Goal: Task Accomplishment & Management: Use online tool/utility

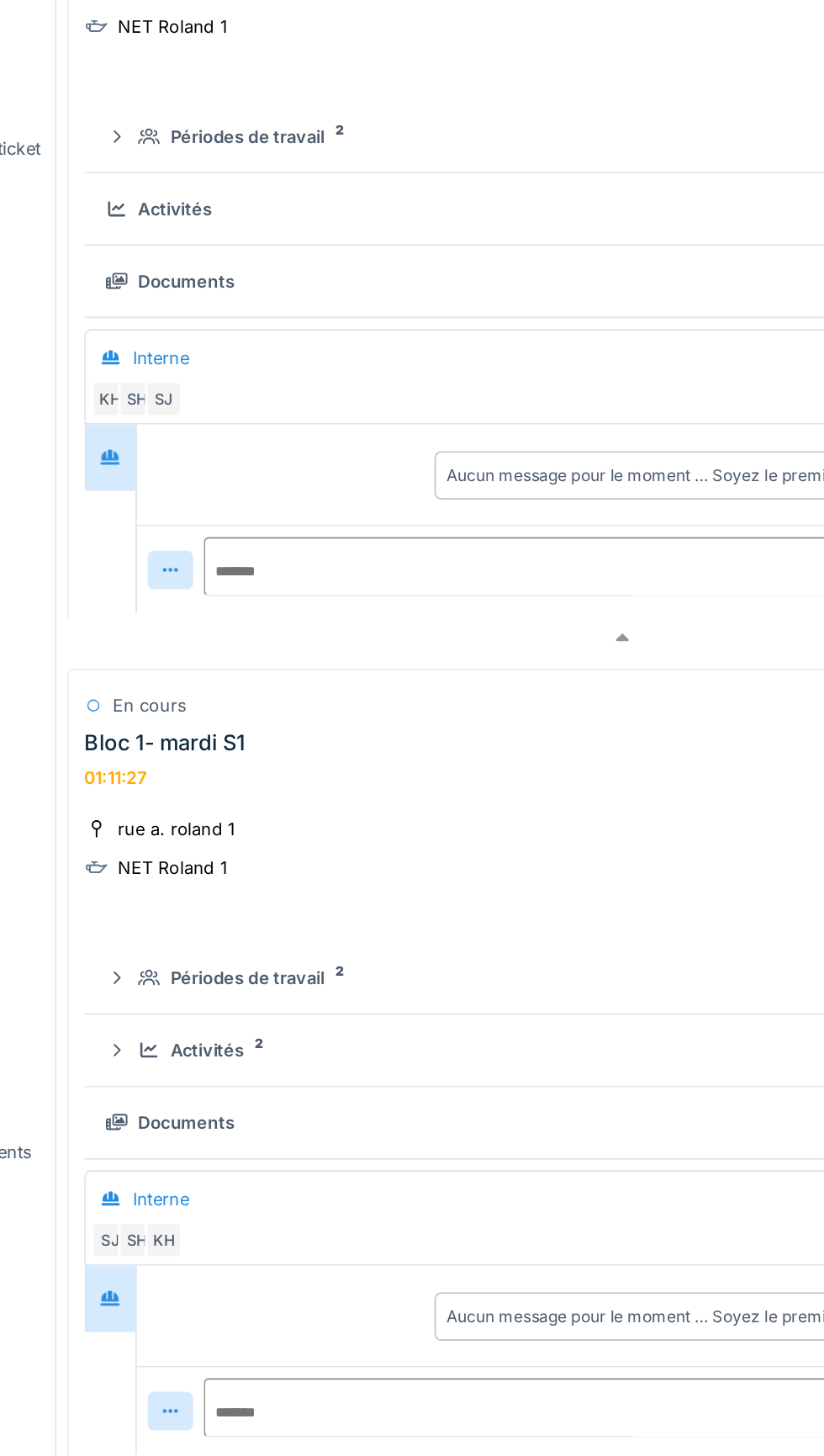
scroll to position [226, 0]
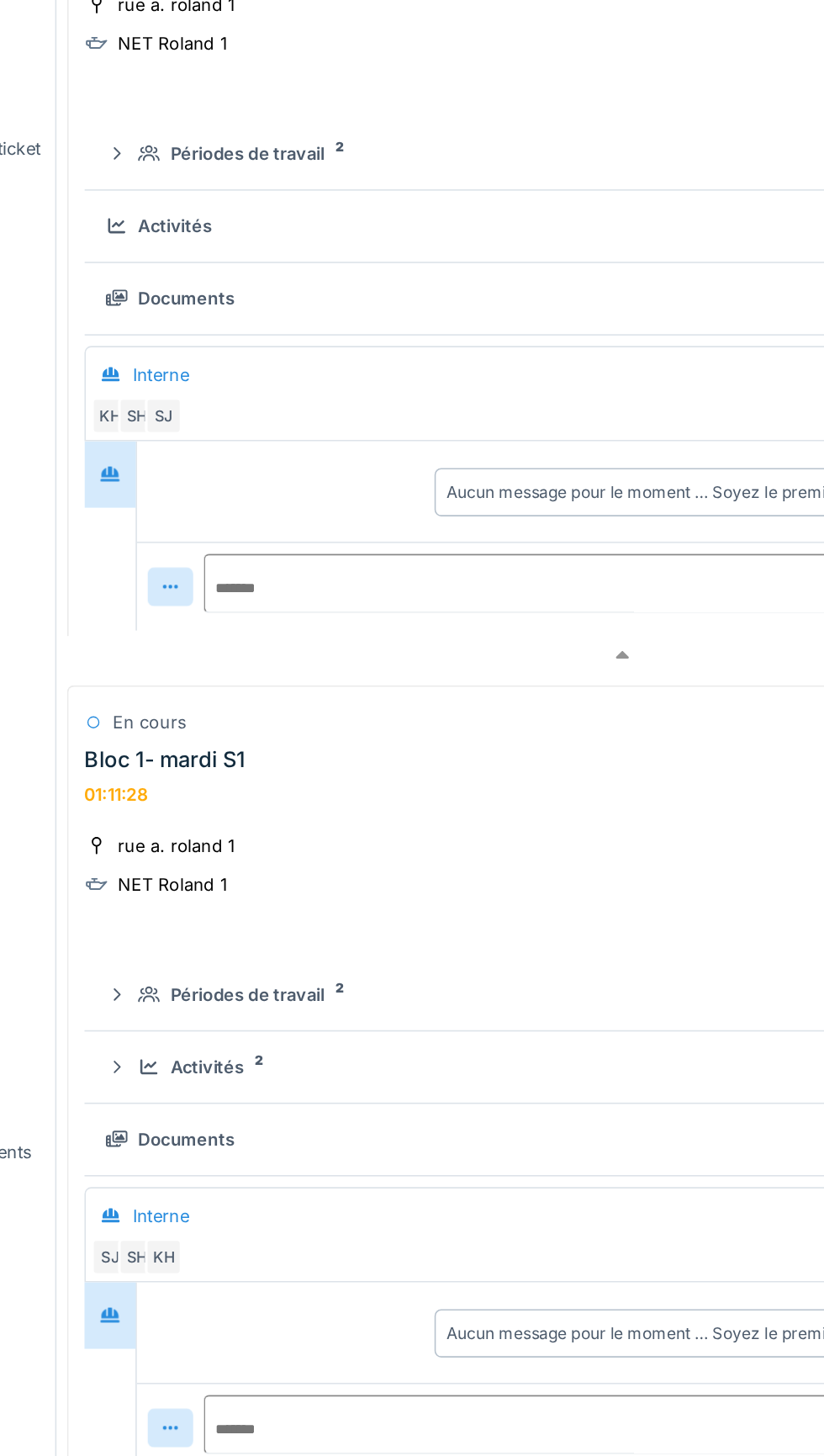
click at [408, 786] on div "Bloc 1- mardi S1 01:11:28" at bounding box center [407, 801] width 557 height 37
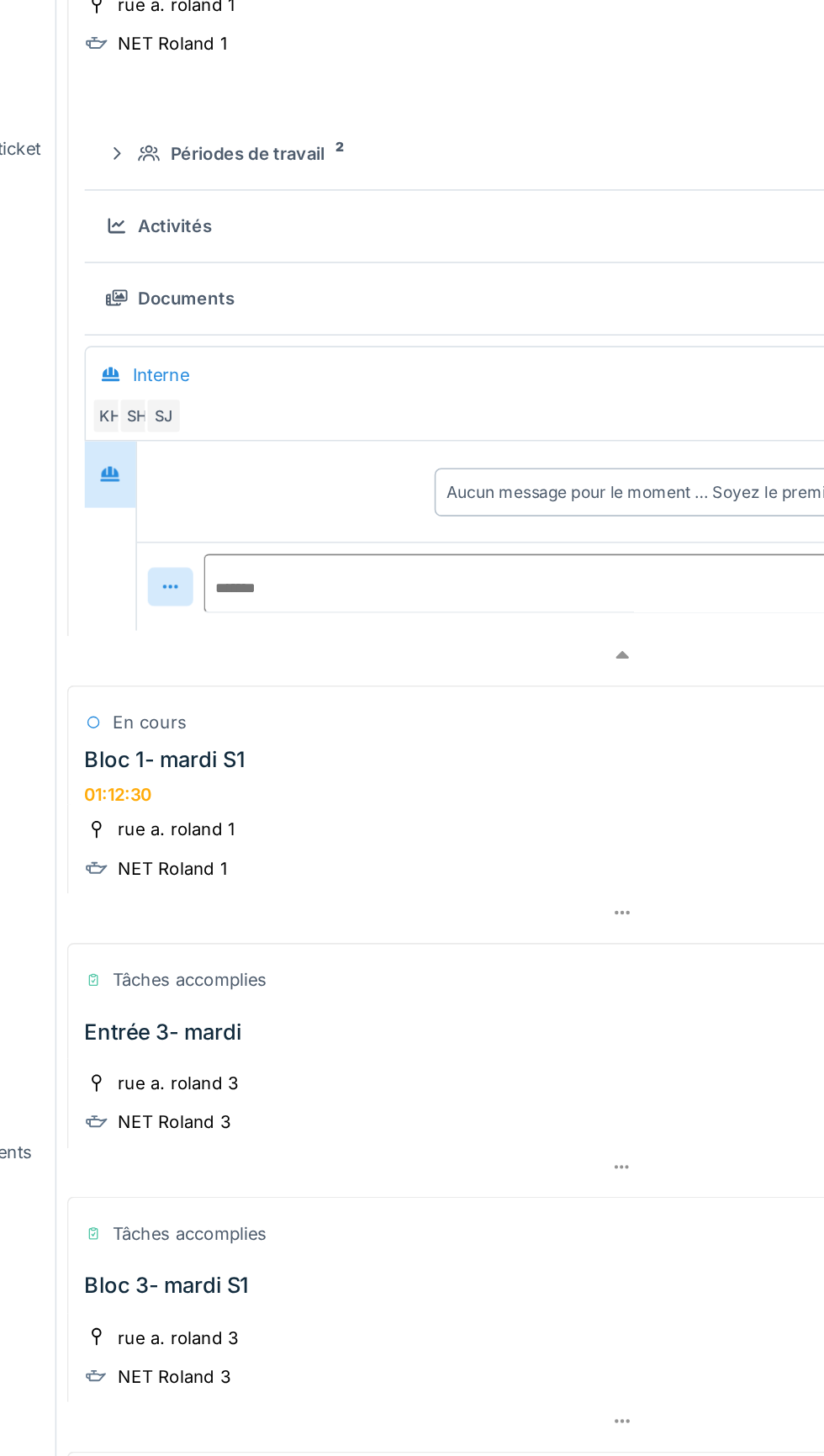
click at [440, 805] on div "Bloc 1- mardi S1 01:12:30" at bounding box center [407, 801] width 557 height 37
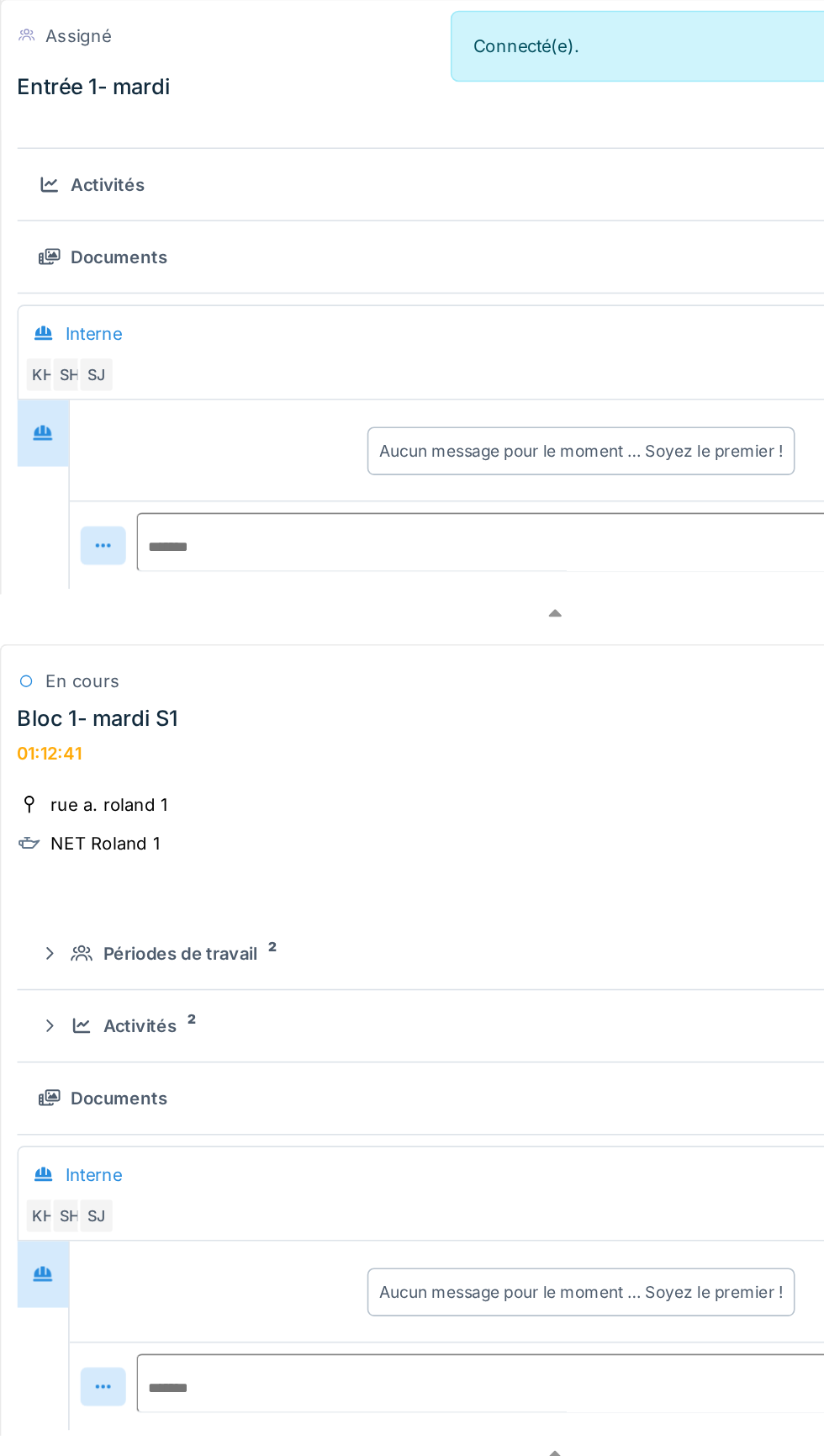
scroll to position [563, 0]
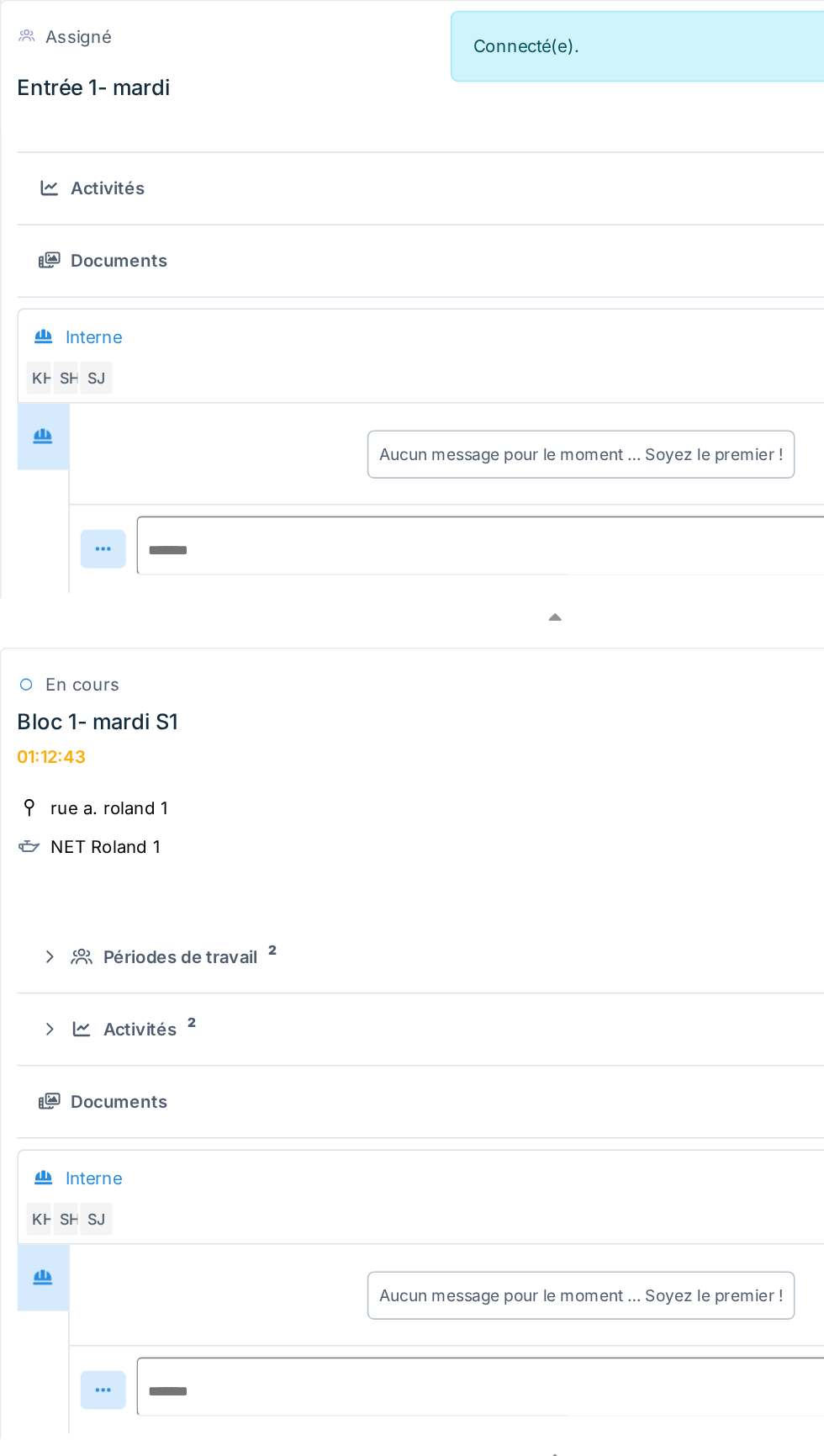
click at [309, 445] on div "Bloc 1- mardi S1 01:12:43" at bounding box center [407, 463] width 557 height 37
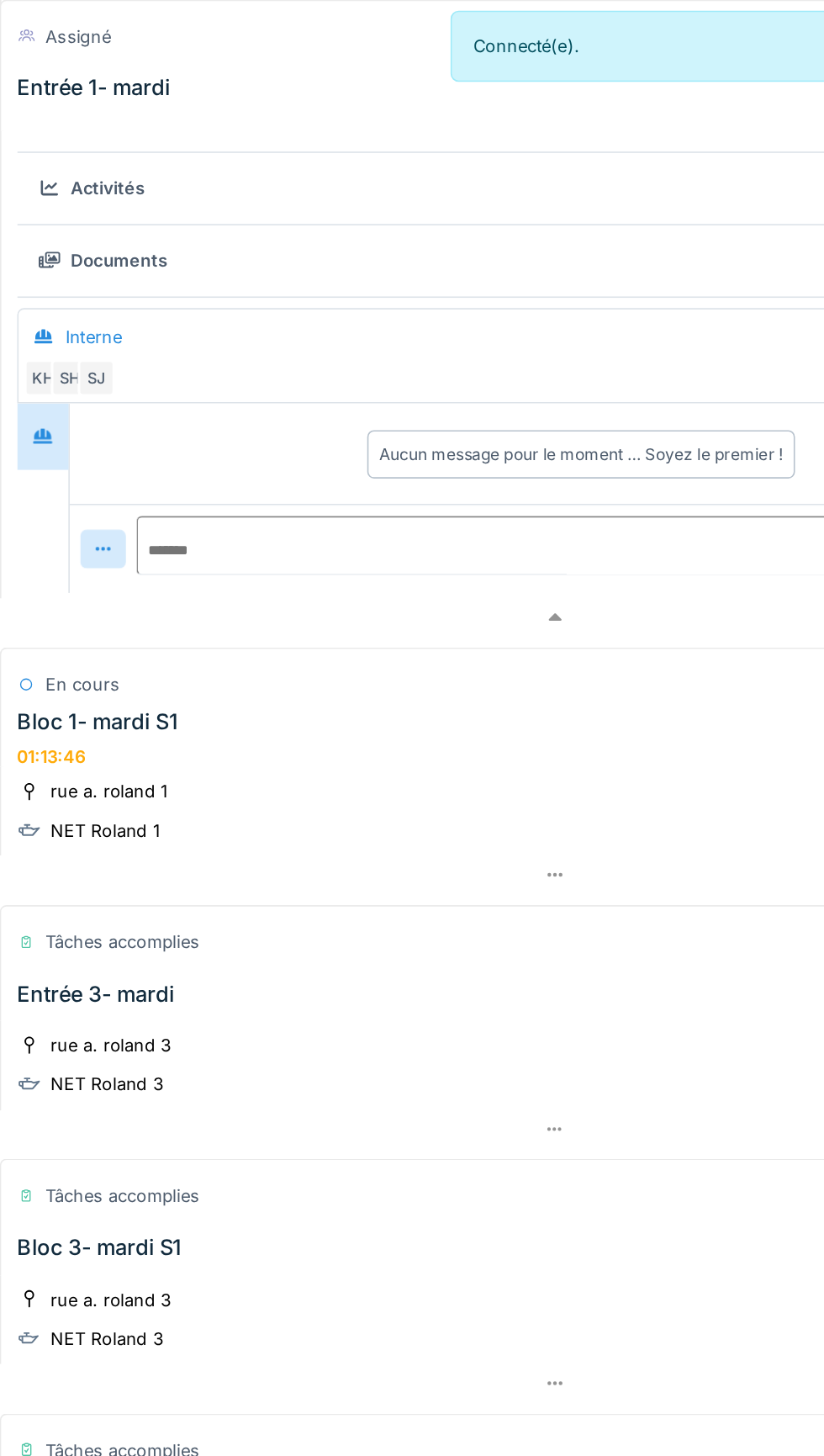
click at [224, 446] on div "Bloc 1- mardi S1" at bounding box center [182, 453] width 101 height 16
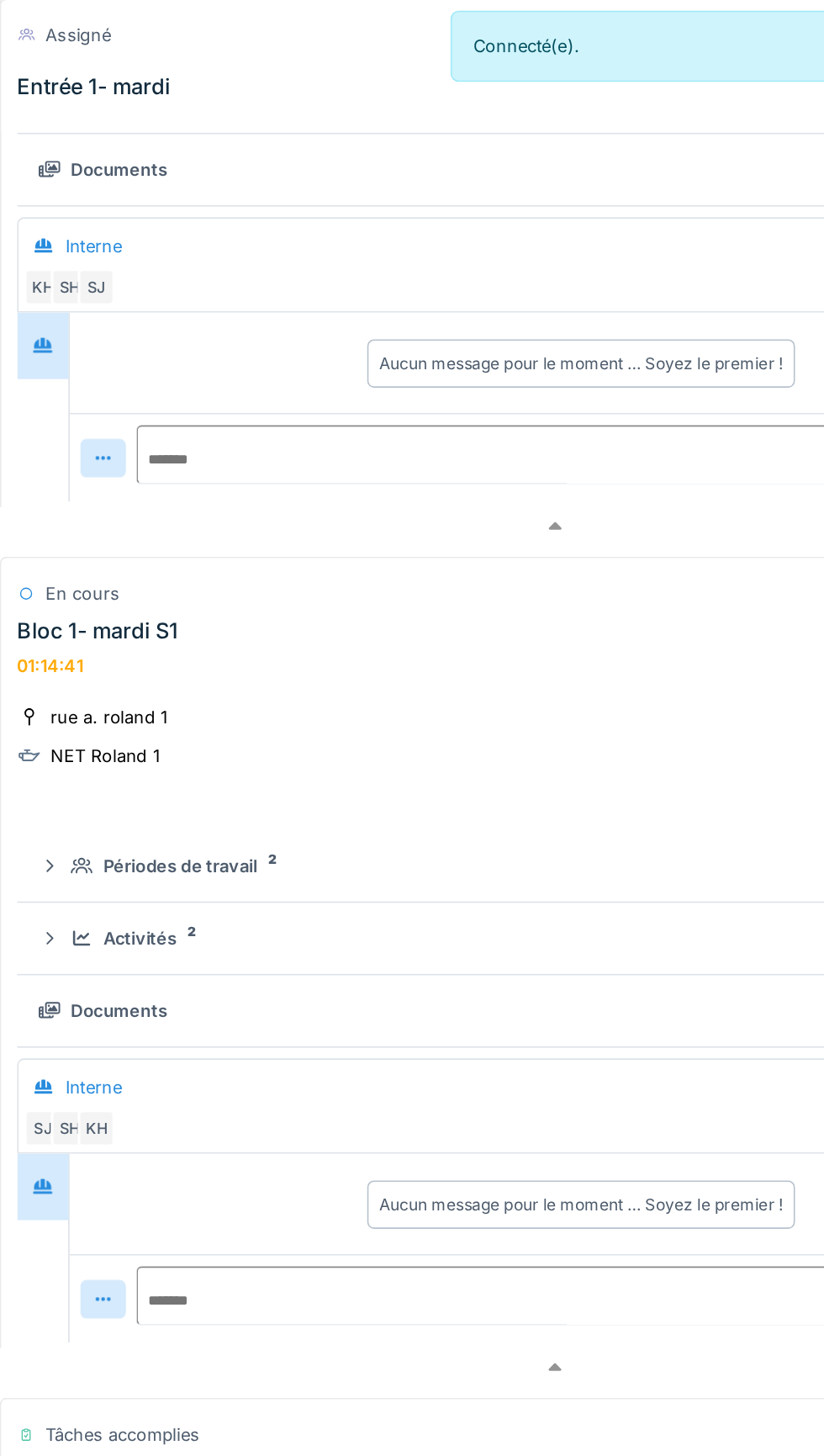
scroll to position [620, 0]
click at [288, 401] on div "Bloc 1- mardi S1 01:14:41" at bounding box center [407, 407] width 557 height 37
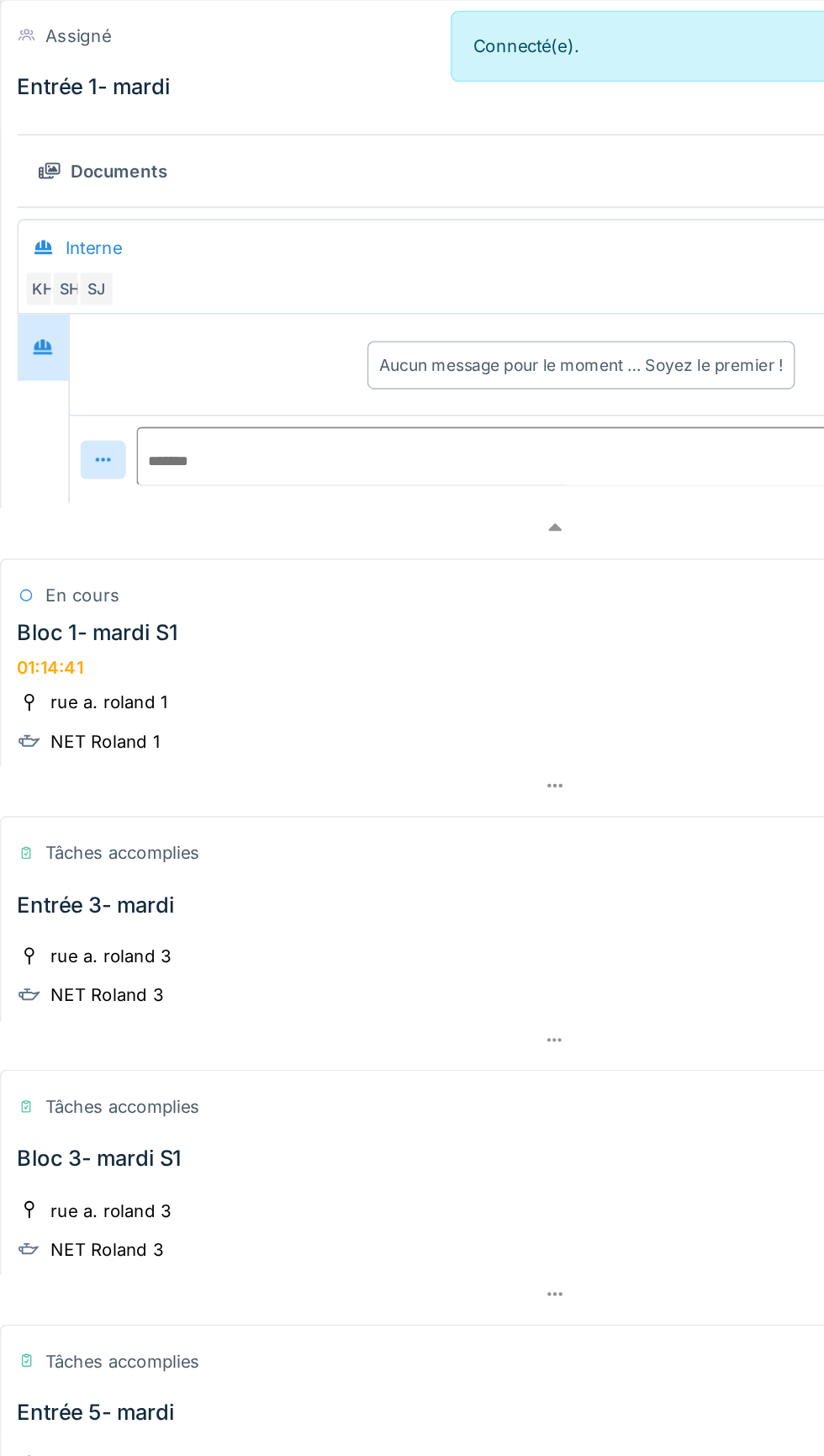
click at [458, 488] on div at bounding box center [469, 492] width 696 height 24
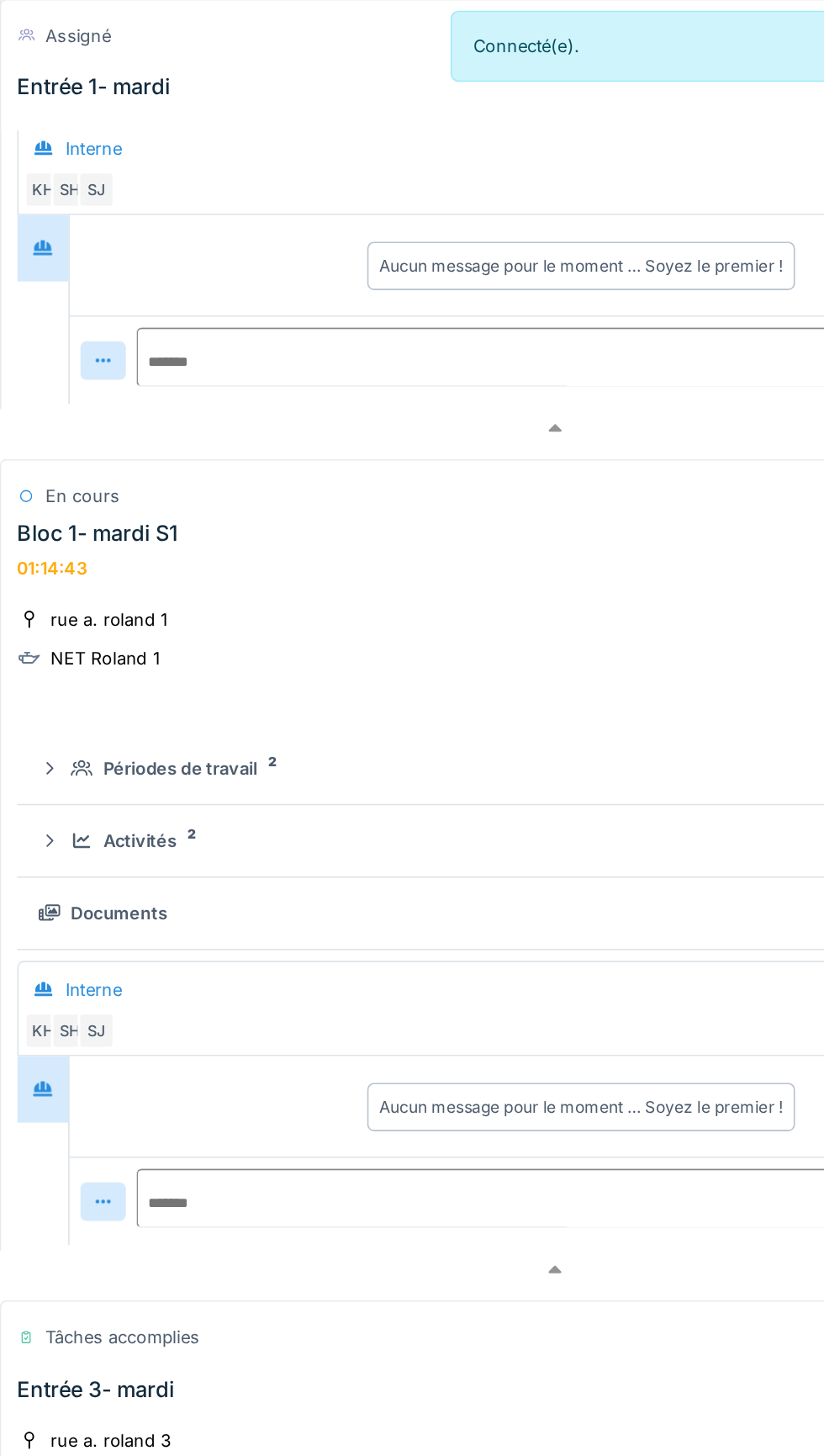
scroll to position [668, 0]
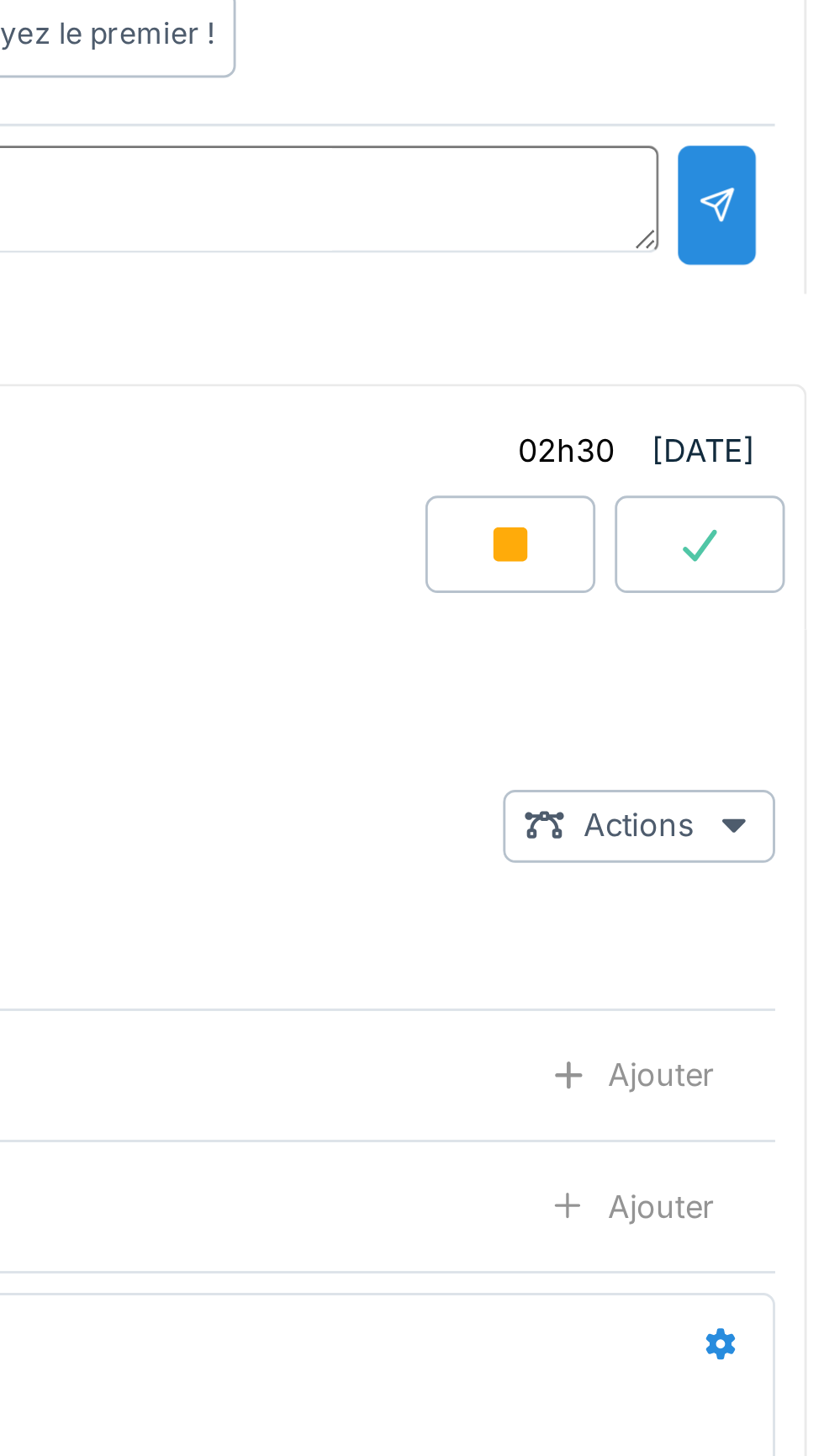
click at [721, 351] on icon at bounding box center [714, 357] width 12 height 12
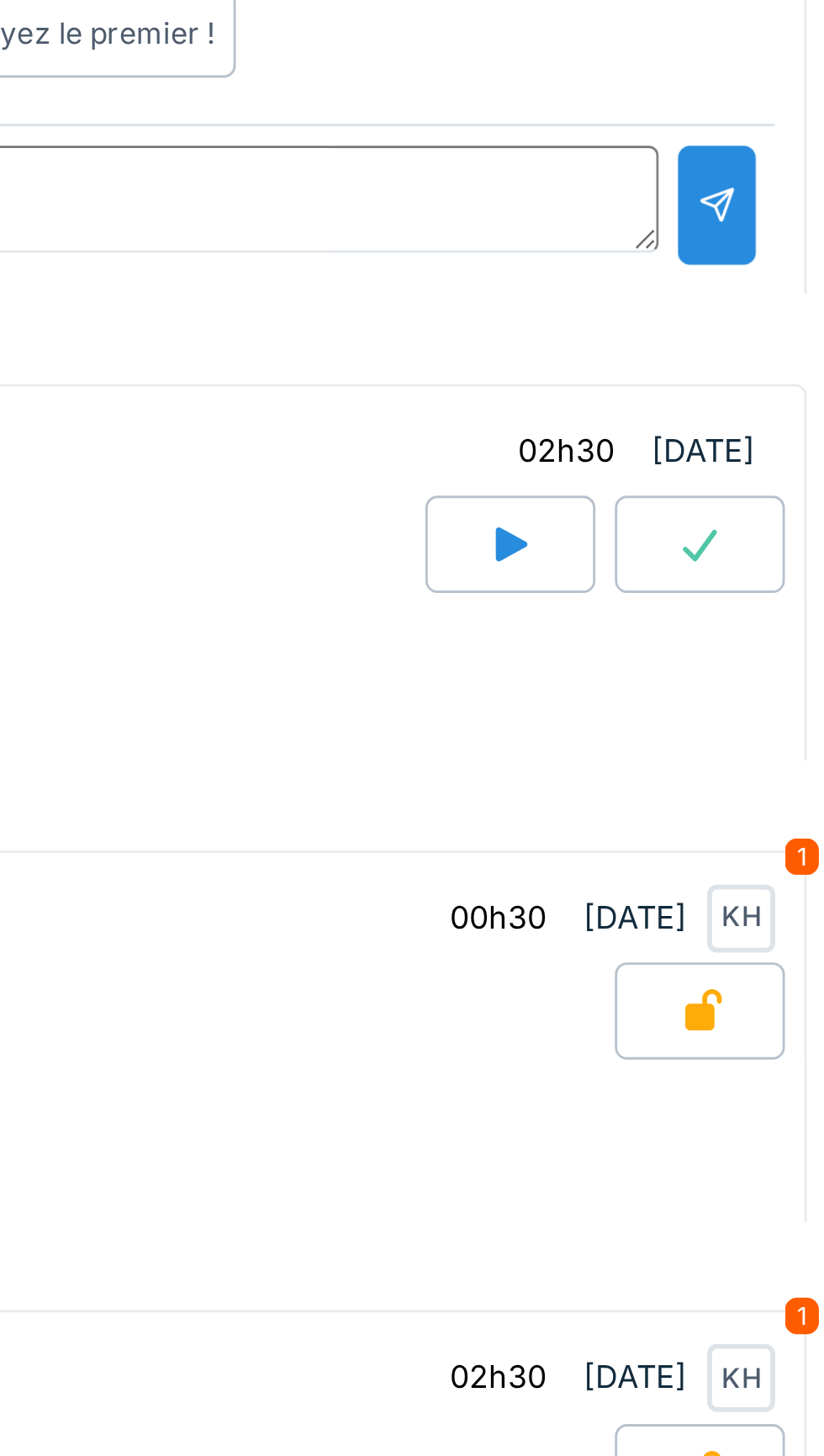
click at [780, 352] on icon at bounding box center [780, 357] width 17 height 13
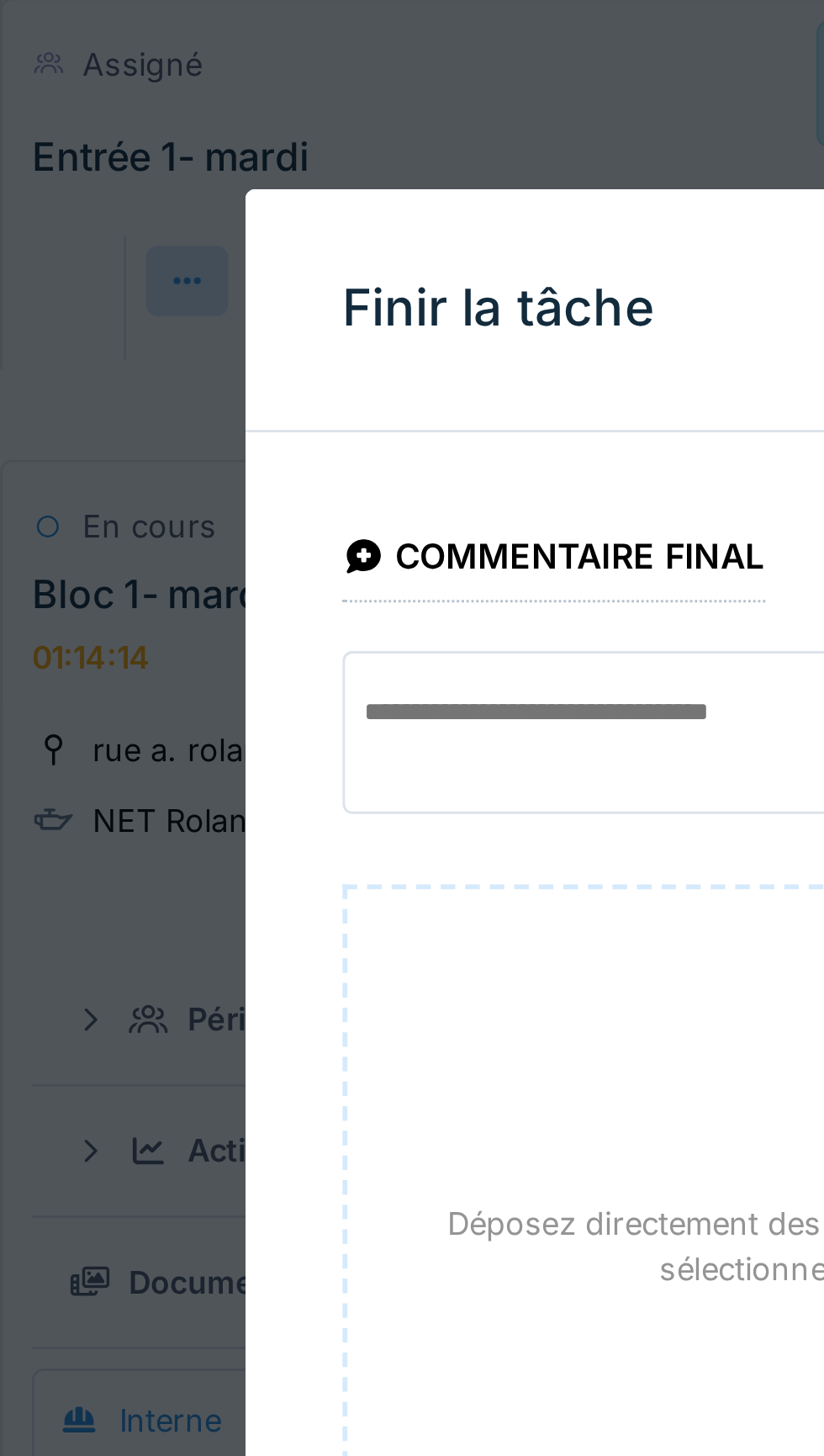
scroll to position [893, 0]
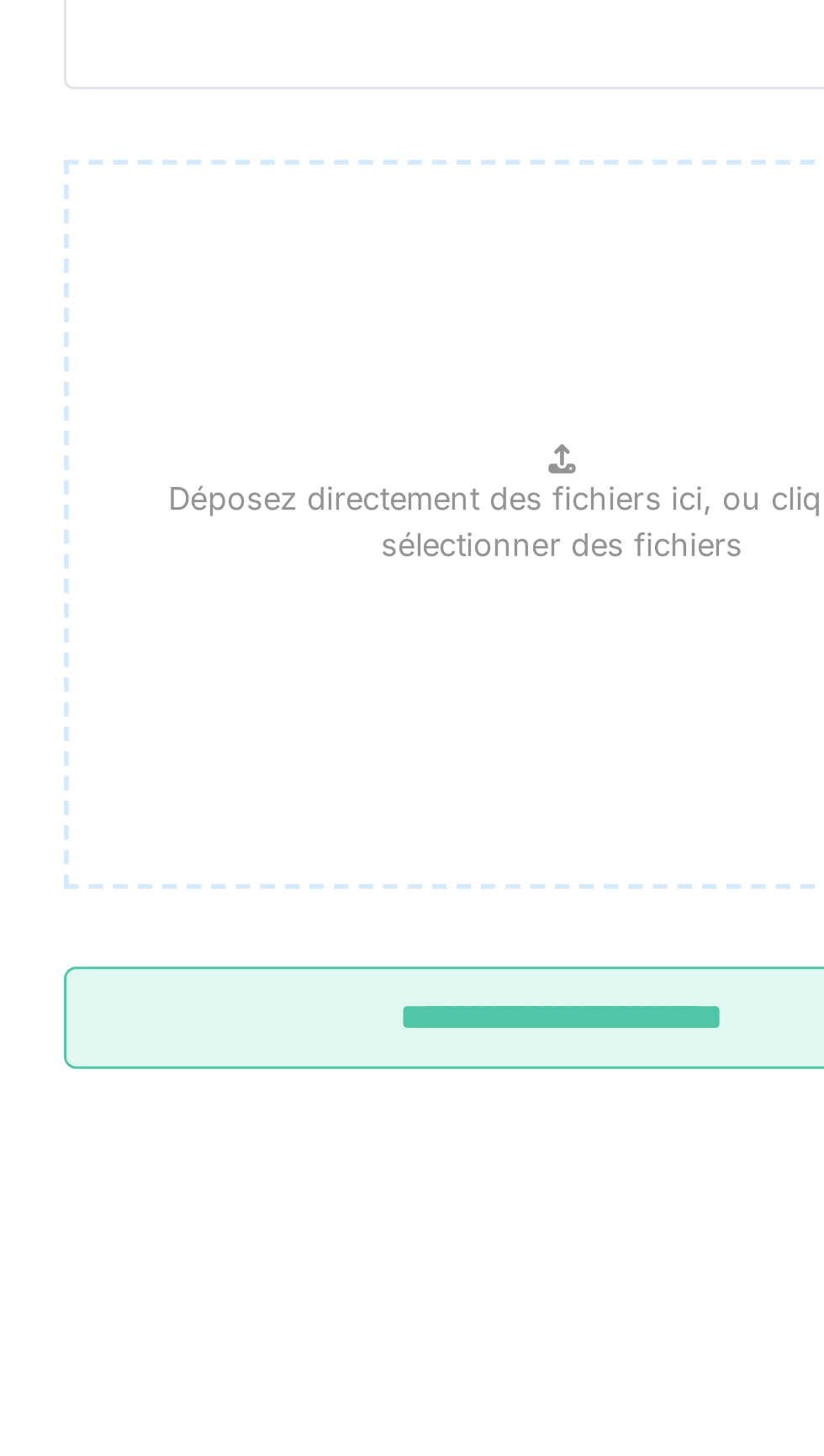
click at [429, 613] on input "**********" at bounding box center [412, 604] width 345 height 36
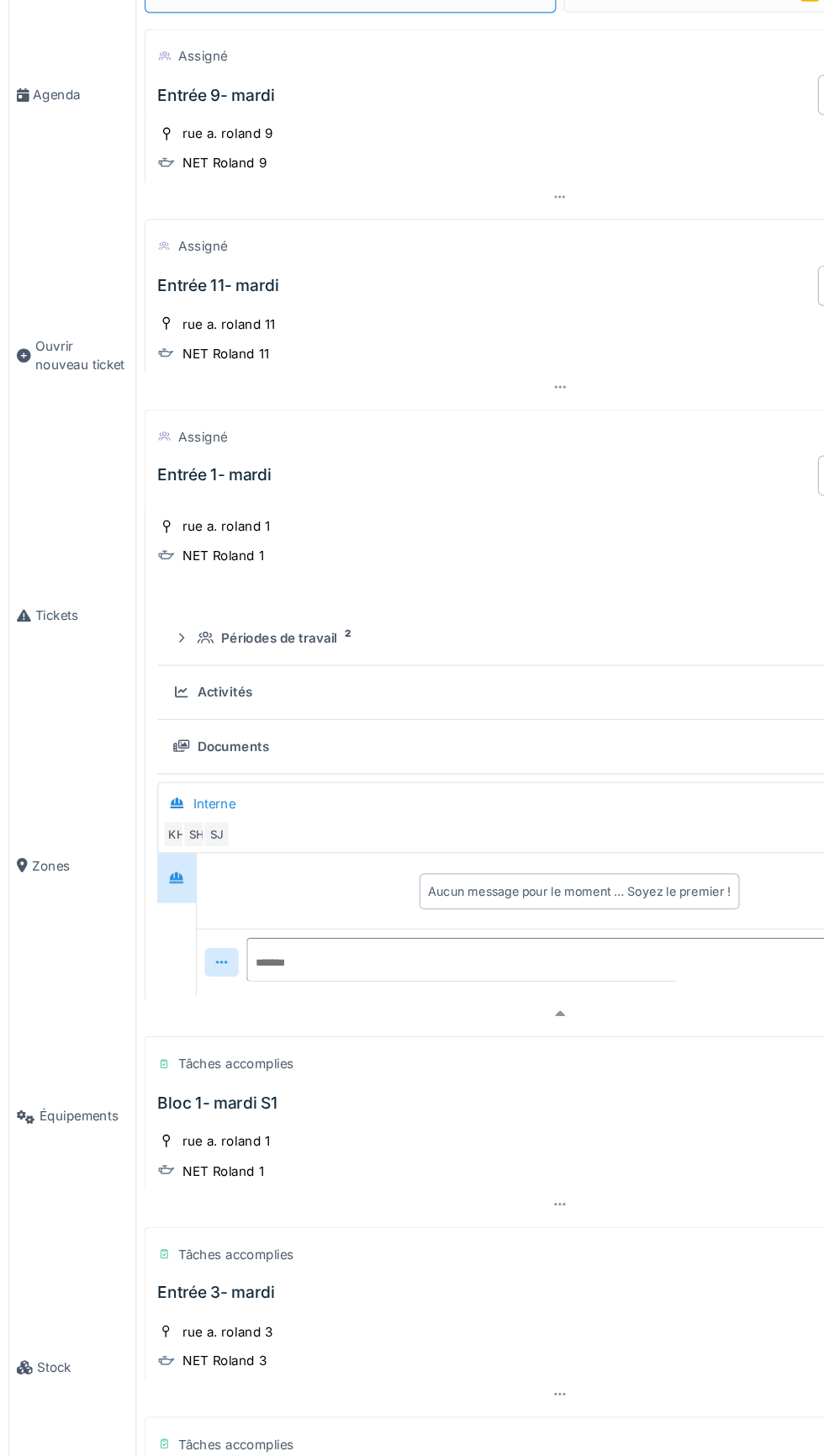
scroll to position [0, 0]
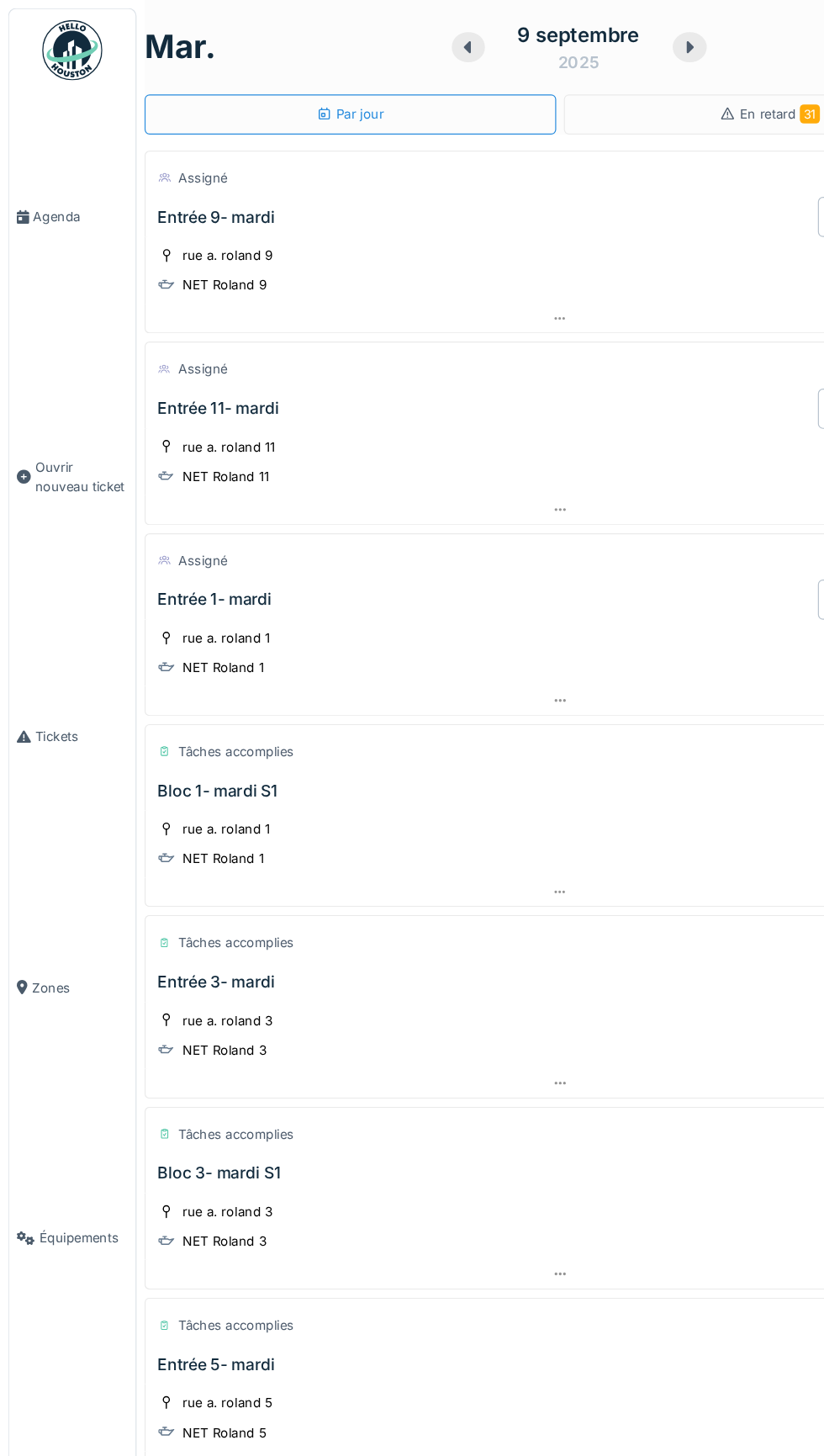
click at [305, 509] on div "Entrée 1- mardi" at bounding box center [407, 502] width 557 height 34
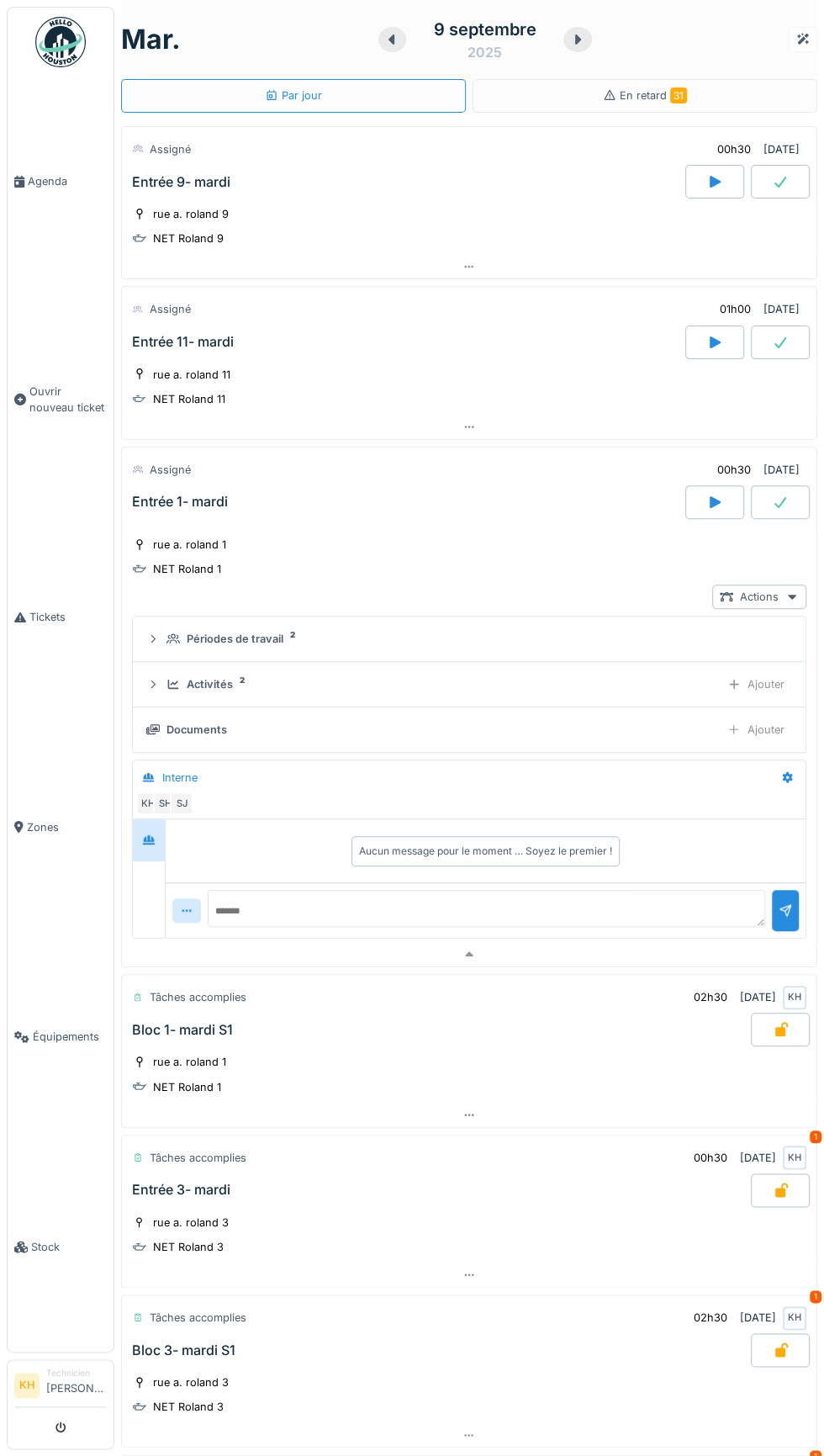
click at [709, 498] on icon at bounding box center [714, 502] width 17 height 13
